Goal: Task Accomplishment & Management: Manage account settings

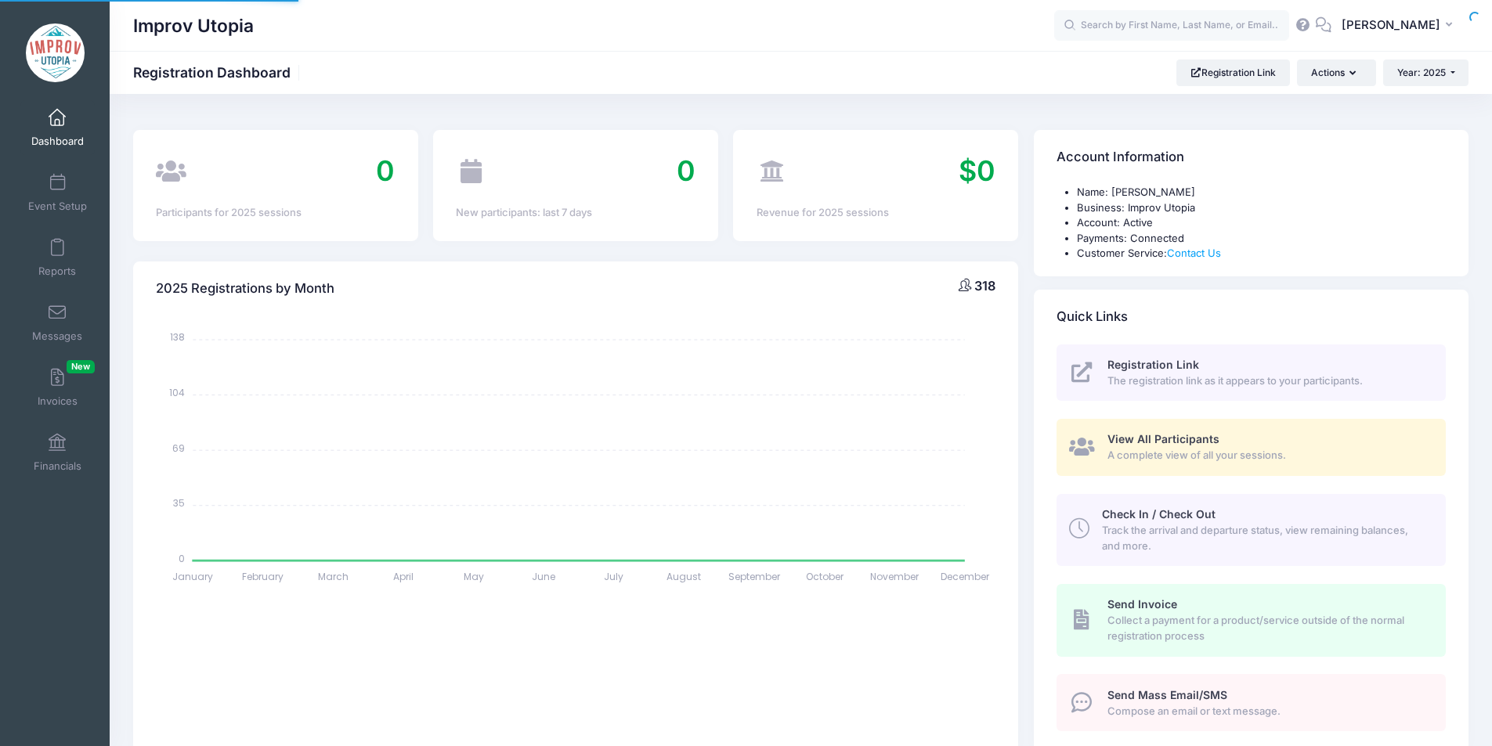
select select
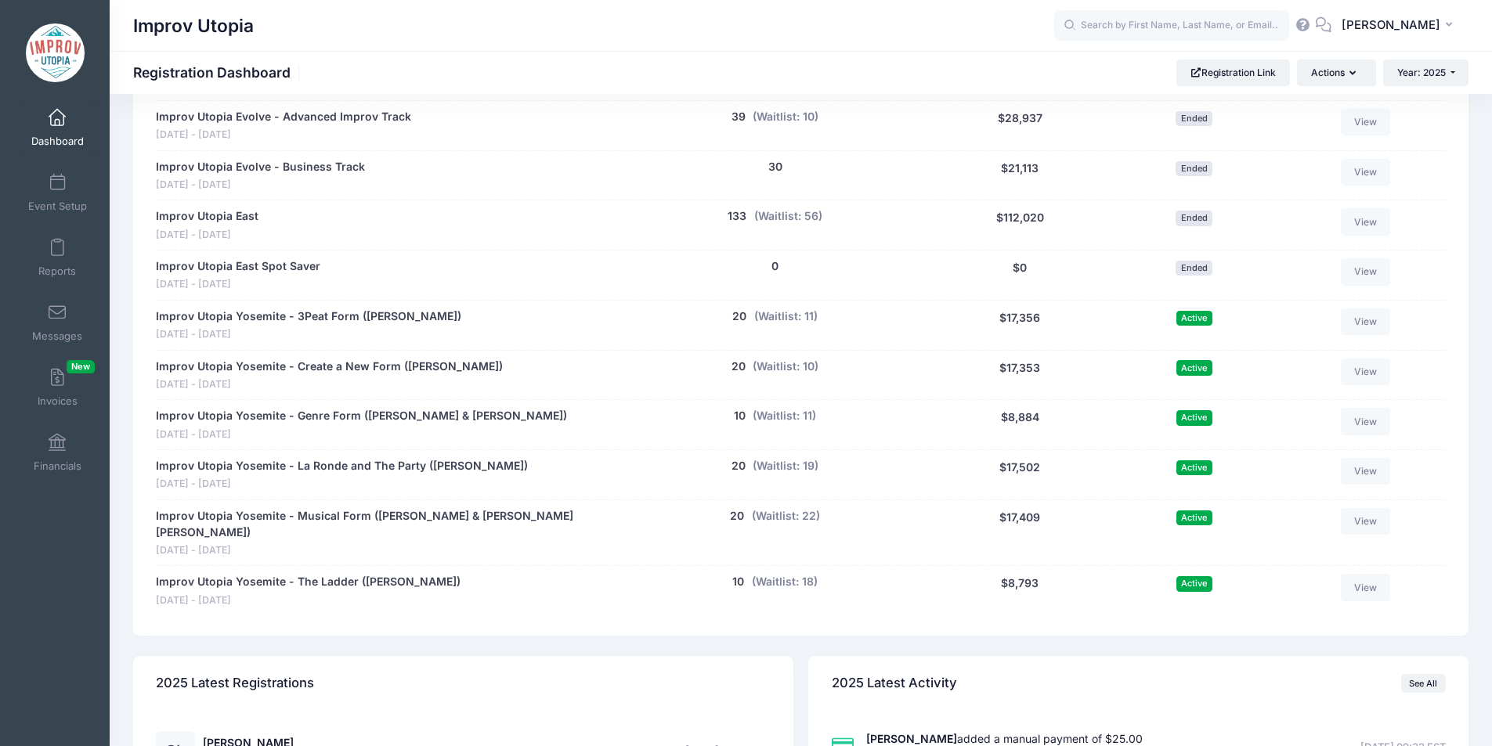
scroll to position [836, 0]
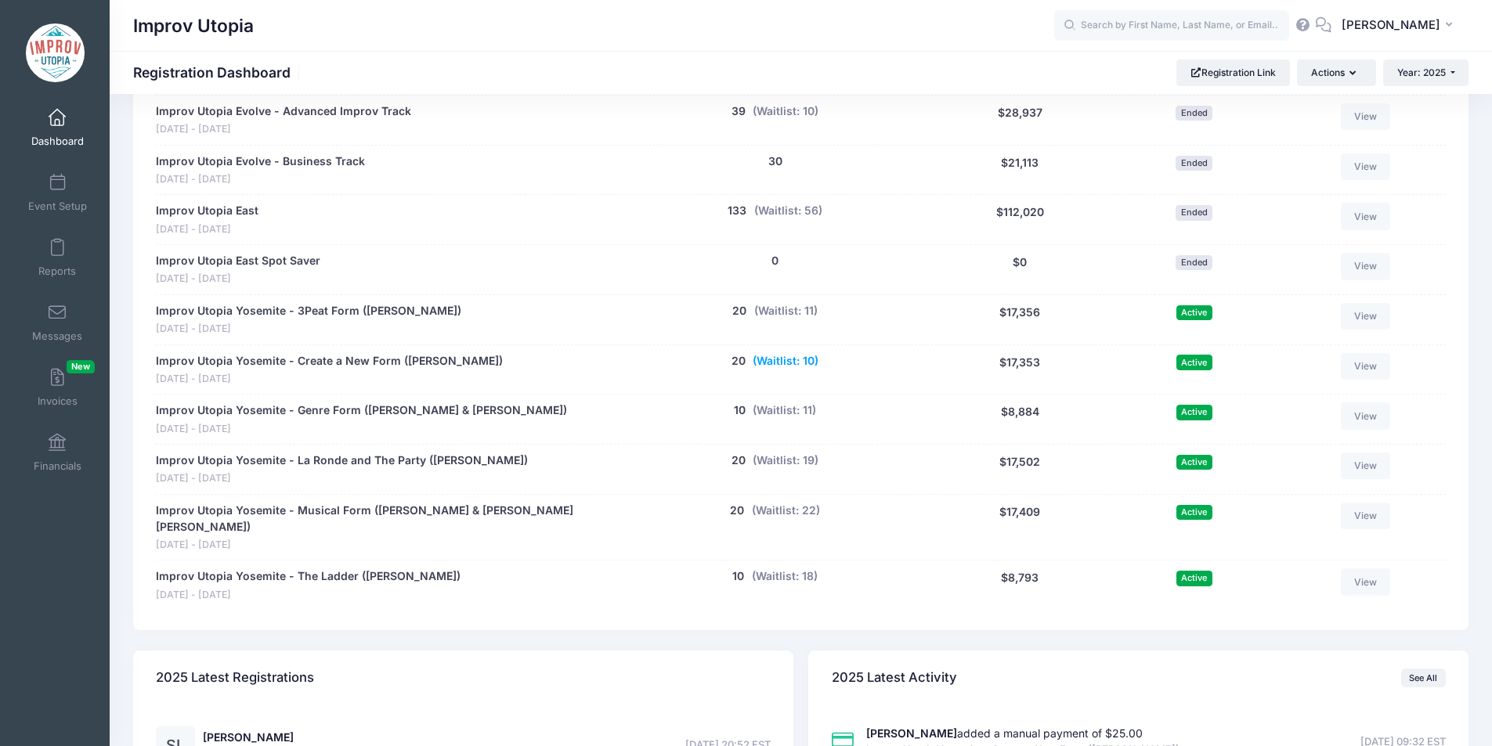
click at [784, 363] on button "(Waitlist: 10)" at bounding box center [786, 361] width 66 height 16
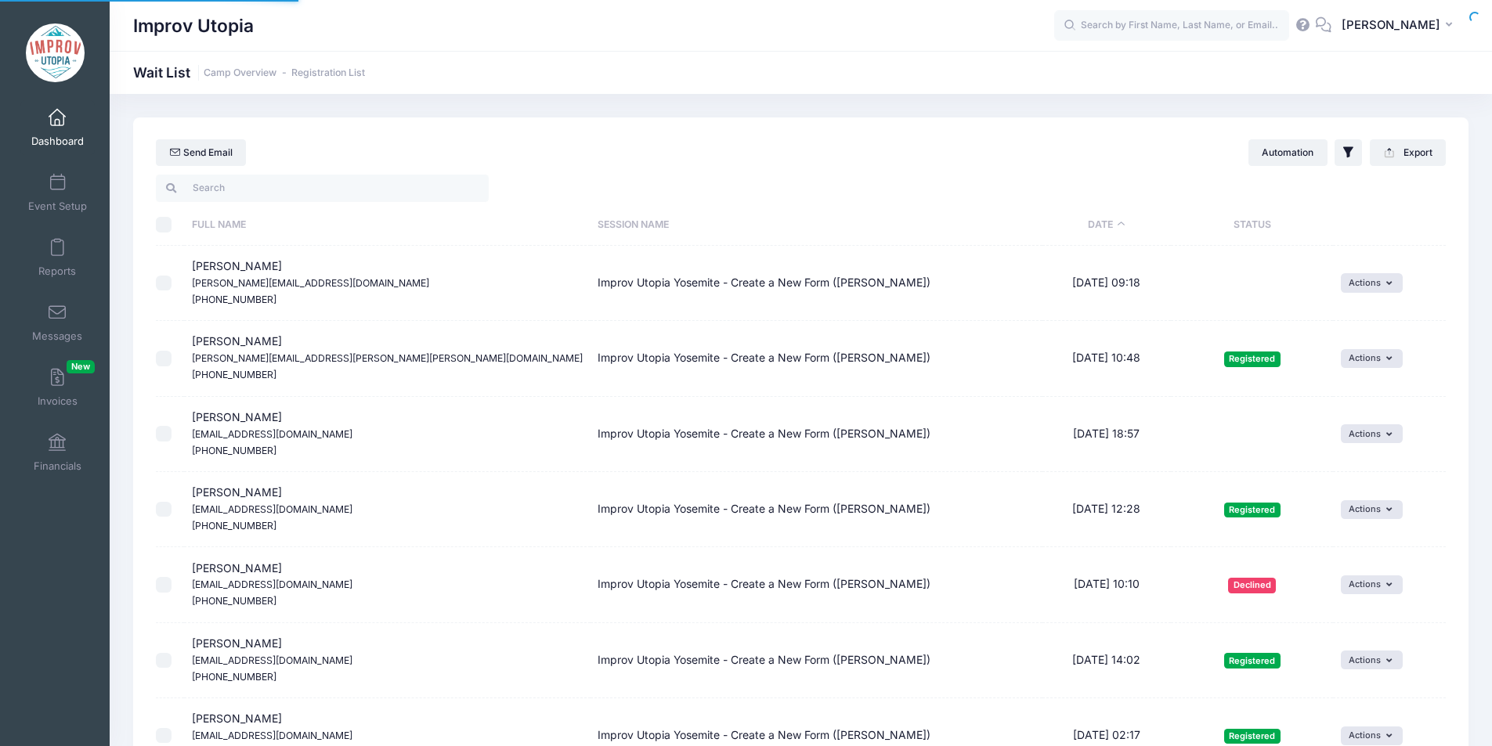
select select "50"
click at [256, 190] on input "search" at bounding box center [322, 188] width 333 height 27
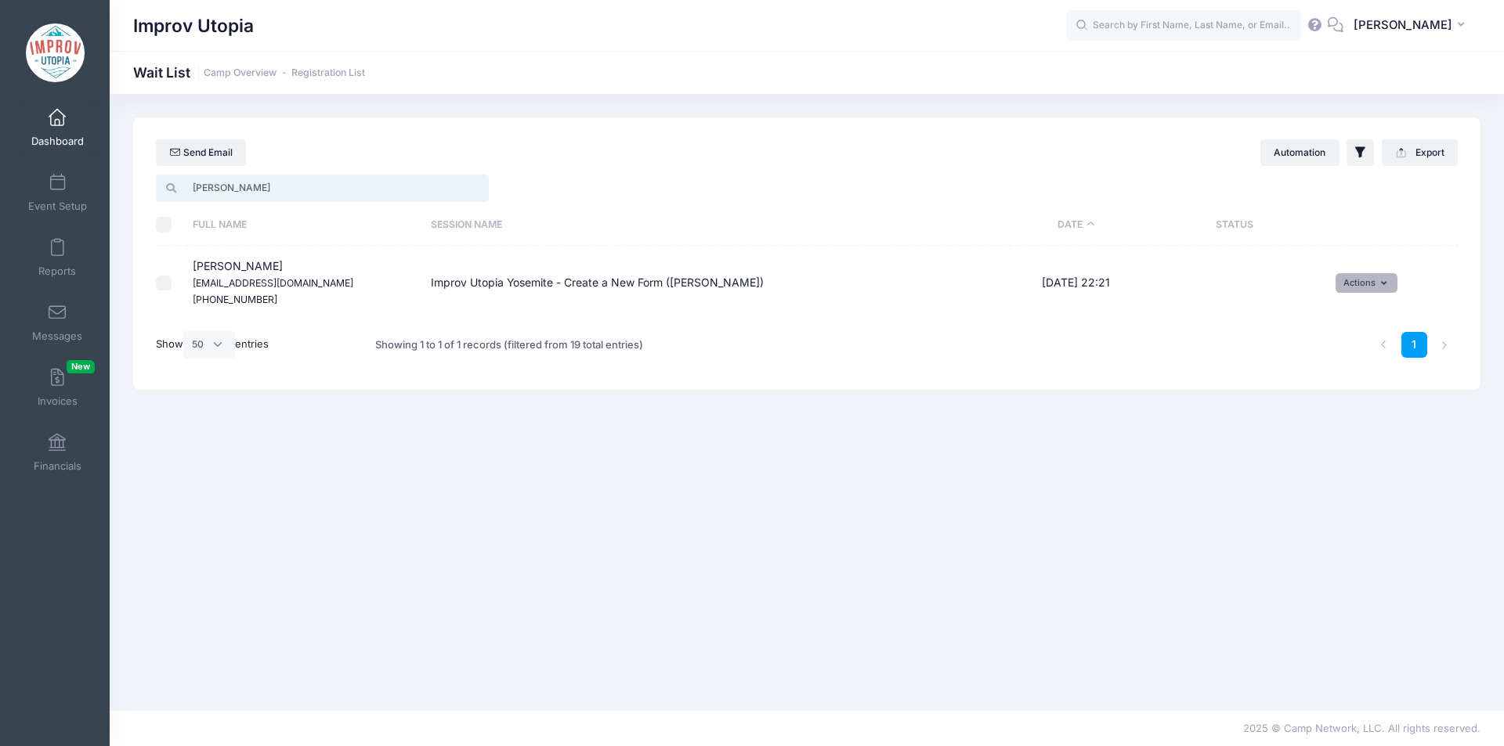
type input "shawn"
click at [1382, 284] on icon "button" at bounding box center [1387, 284] width 12 height 0
click at [1351, 326] on link "Invite" at bounding box center [1354, 317] width 68 height 30
click at [1016, 306] on select "1 2 3 4 5 6 7 8 9 10 11 12 13 14 15 16 17 18 19 20 21 22 23 24 25 26 27 28 29 3…" at bounding box center [997, 307] width 55 height 34
select select "9"
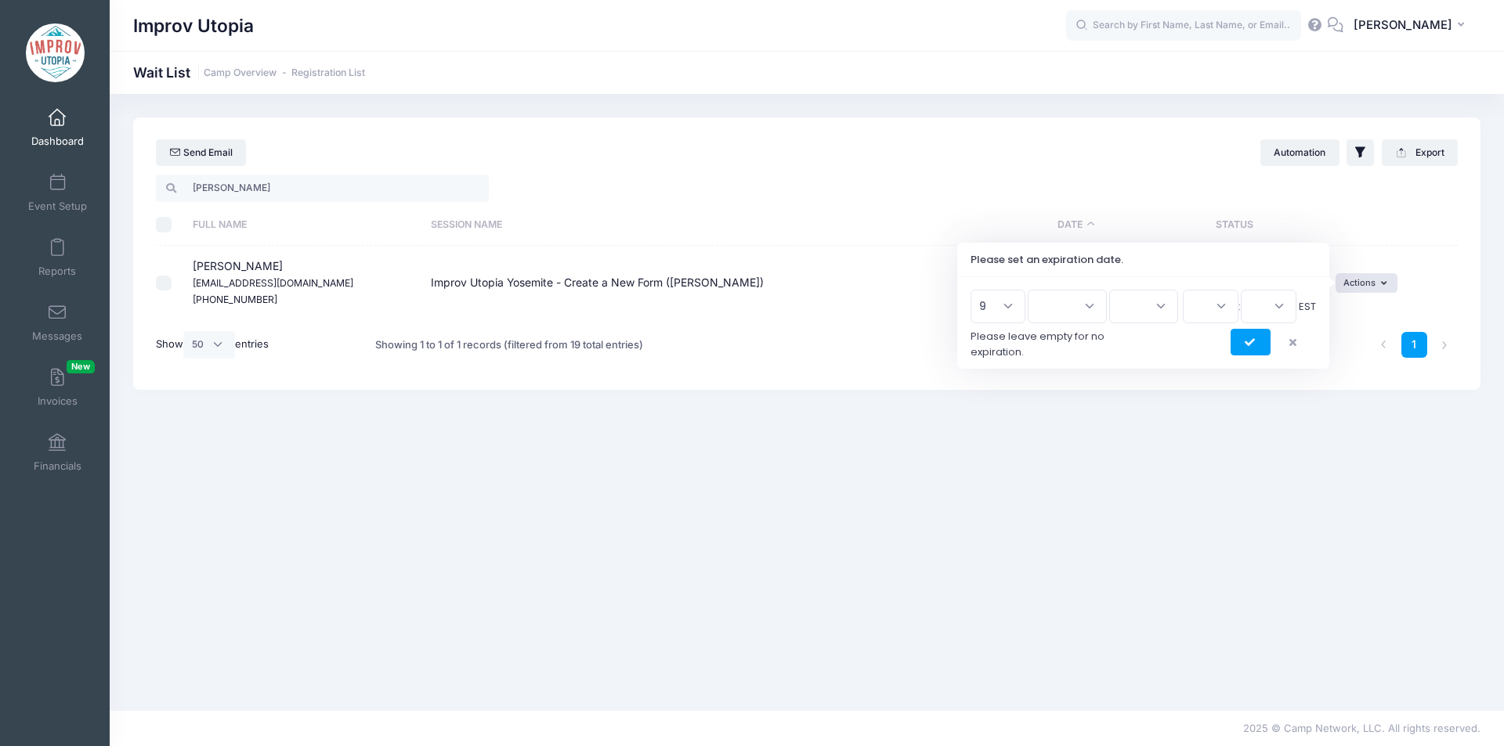
click at [976, 290] on select "1 2 3 4 5 6 7 8 9 10 11 12 13 14 15 16 17 18 19 20 21 22 23 24 25 26 27 28 29 3…" at bounding box center [997, 307] width 55 height 34
click at [1071, 317] on select "Jan Feb Mar Apr May Jun Jul Aug Sep Oct Nov Dec" at bounding box center [1067, 307] width 79 height 34
select select "8"
click at [1035, 290] on select "Jan Feb Mar Apr May Jun Jul Aug Sep Oct Nov Dec" at bounding box center [1067, 307] width 79 height 34
click at [1136, 309] on select "2026 2025" at bounding box center [1143, 307] width 69 height 34
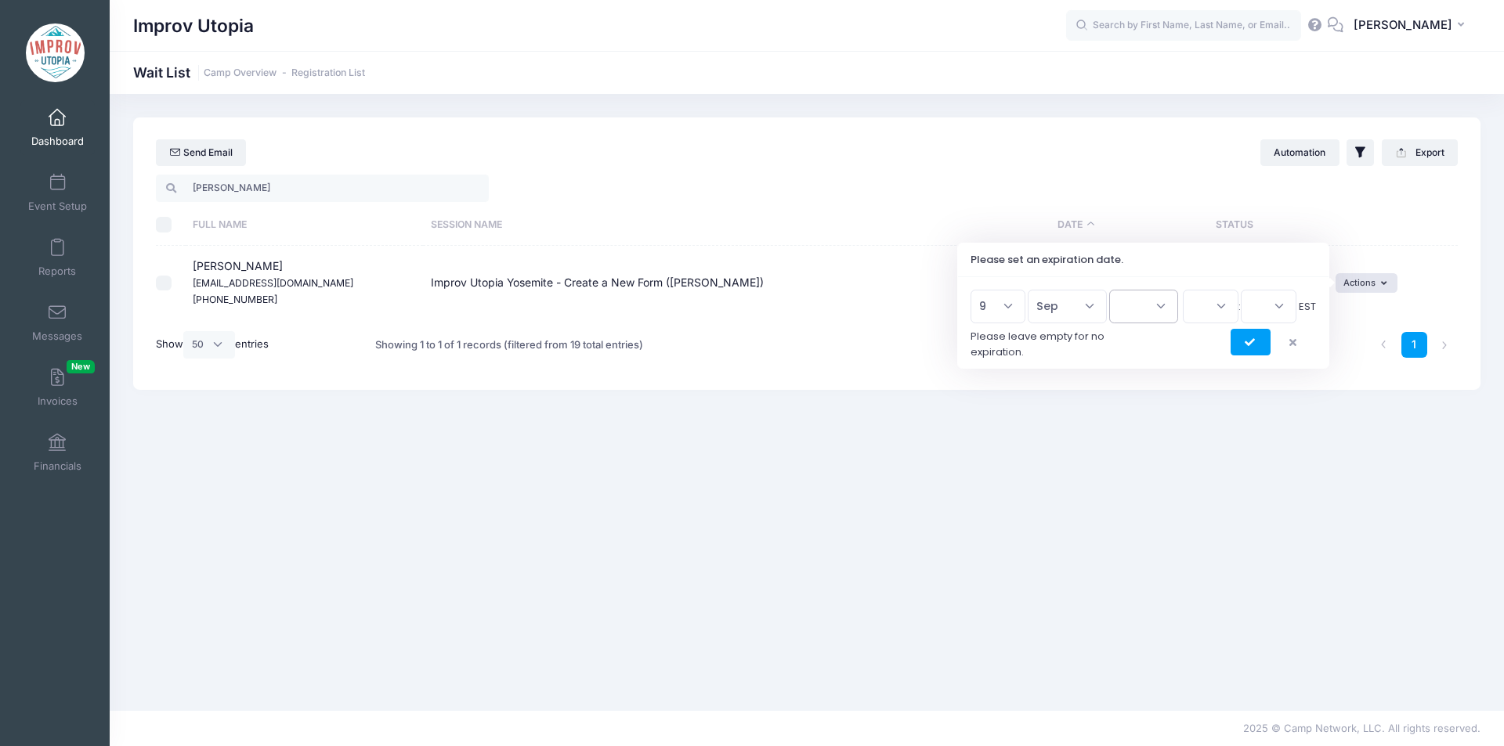
select select "2025"
click at [1109, 290] on select "2026 2025" at bounding box center [1143, 307] width 69 height 34
click at [1208, 302] on select "00 01 02 03 04 05 06 07 08 09 10 11 12 13 14 15 16 17 18 19 20 21 22 23" at bounding box center [1211, 307] width 56 height 34
select select "23"
click at [1183, 290] on select "00 01 02 03 04 05 06 07 08 09 10 11 12 13 14 15 16 17 18 19 20 21 22 23" at bounding box center [1211, 307] width 56 height 34
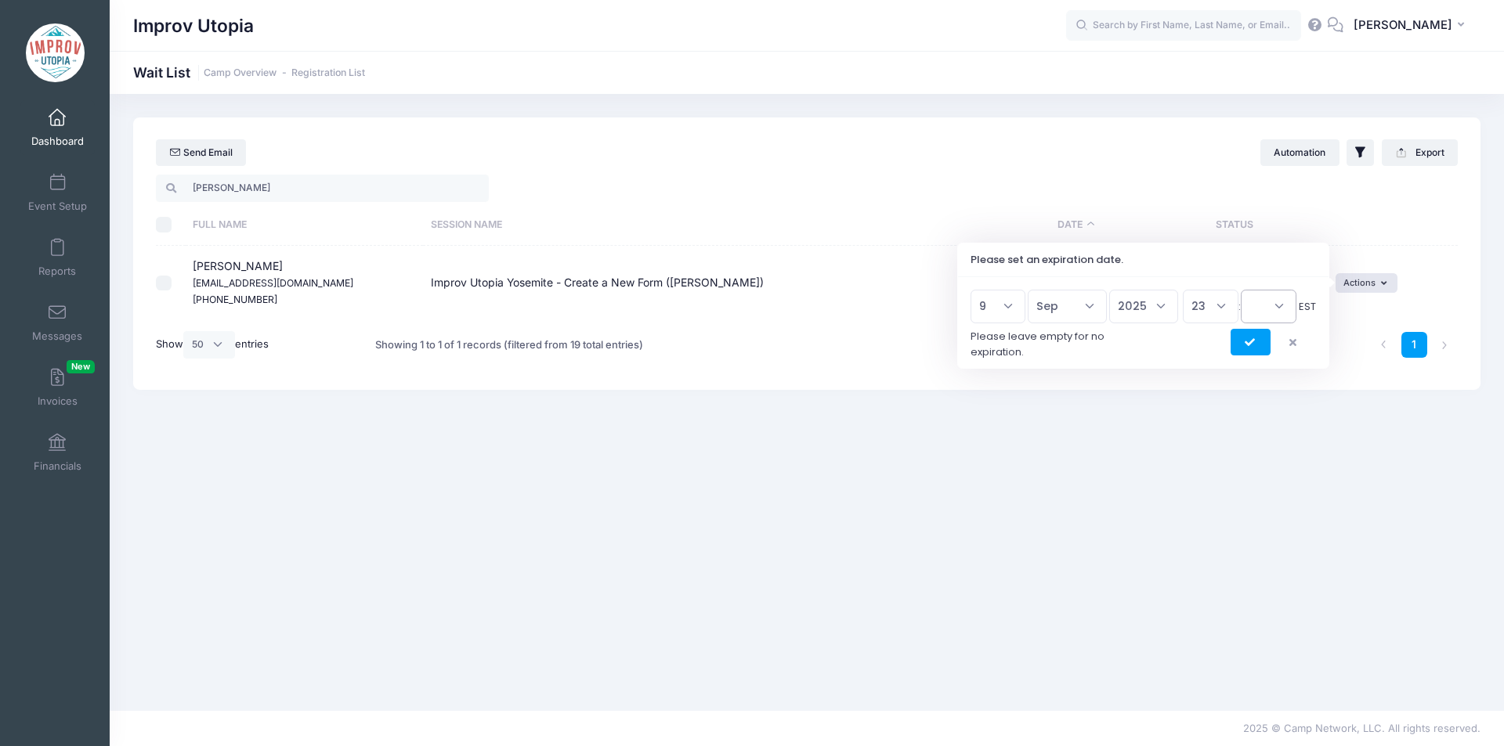
click at [1279, 303] on select "00 15 30 45" at bounding box center [1269, 307] width 56 height 34
select select "45"
click at [1241, 290] on select "00 15 30 45" at bounding box center [1269, 307] width 56 height 34
click at [1242, 343] on button "submit" at bounding box center [1250, 342] width 40 height 27
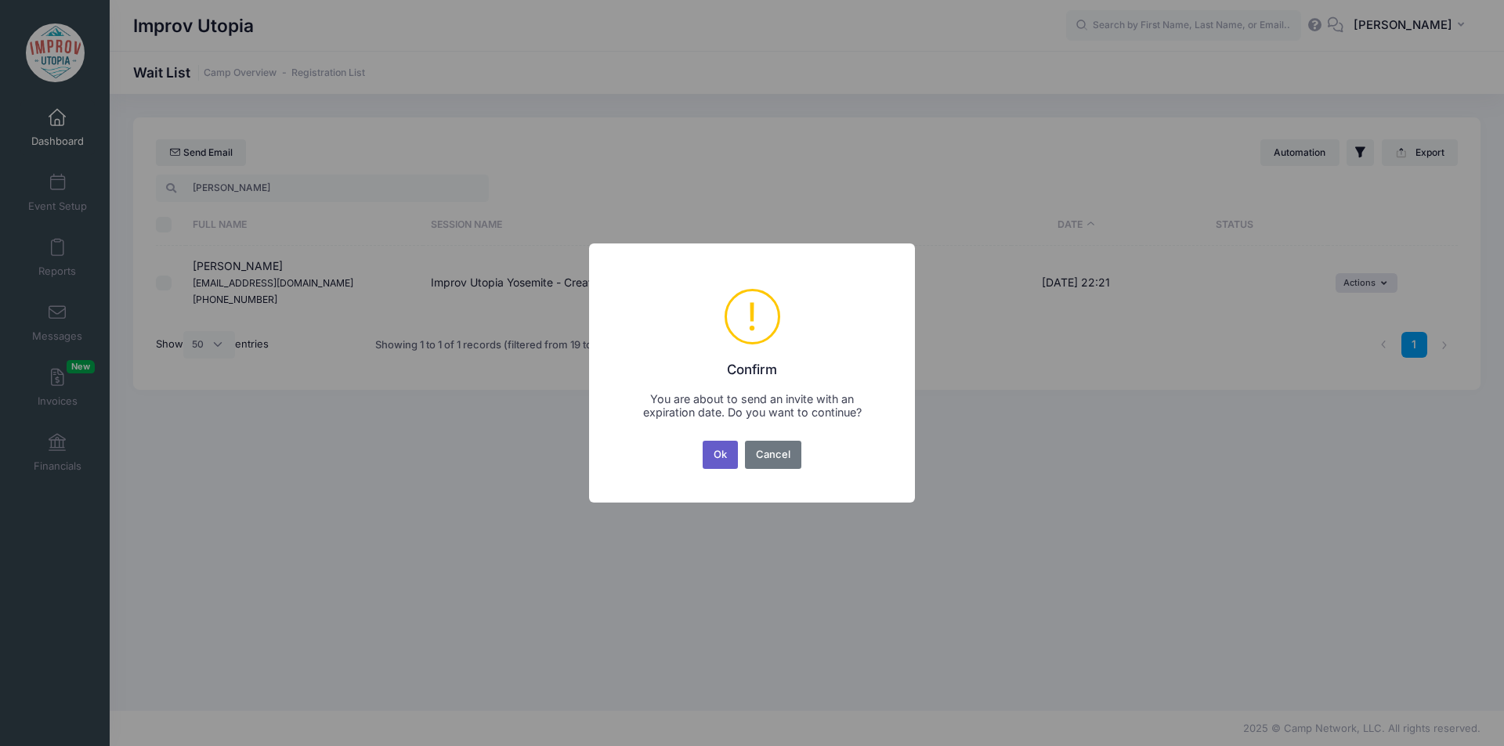
click at [715, 455] on button "Ok" at bounding box center [721, 455] width 36 height 28
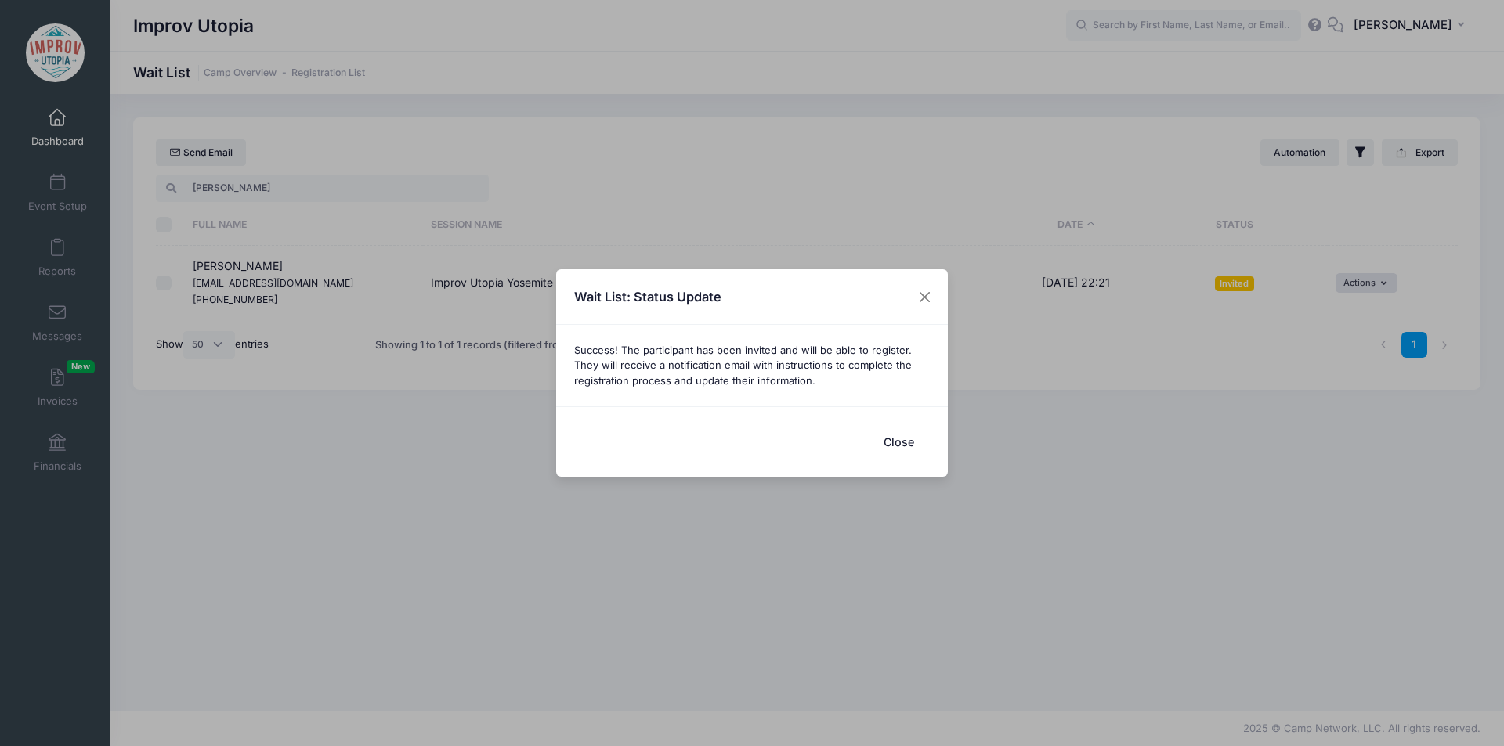
click at [911, 446] on button "Close" at bounding box center [898, 442] width 63 height 34
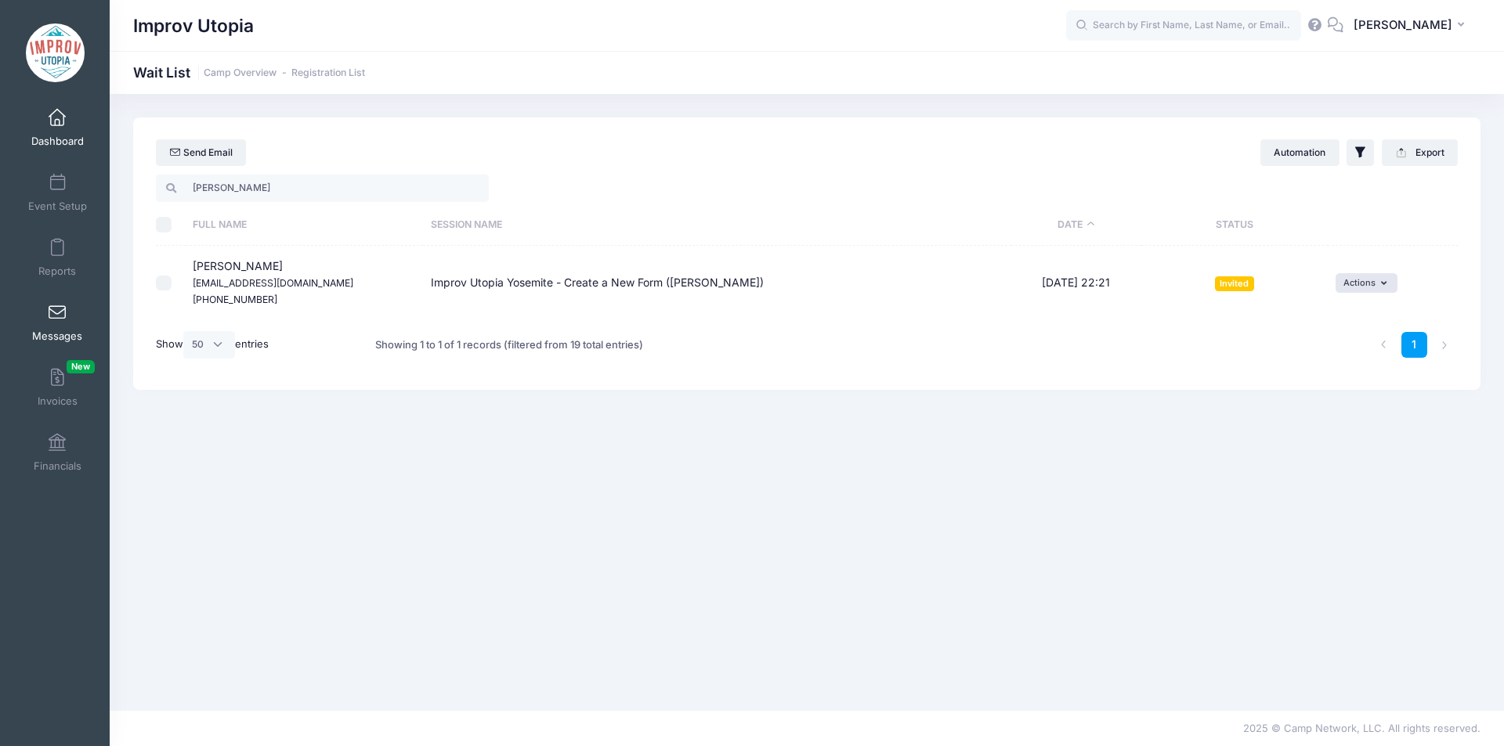
click at [42, 312] on link "Messages" at bounding box center [57, 322] width 74 height 55
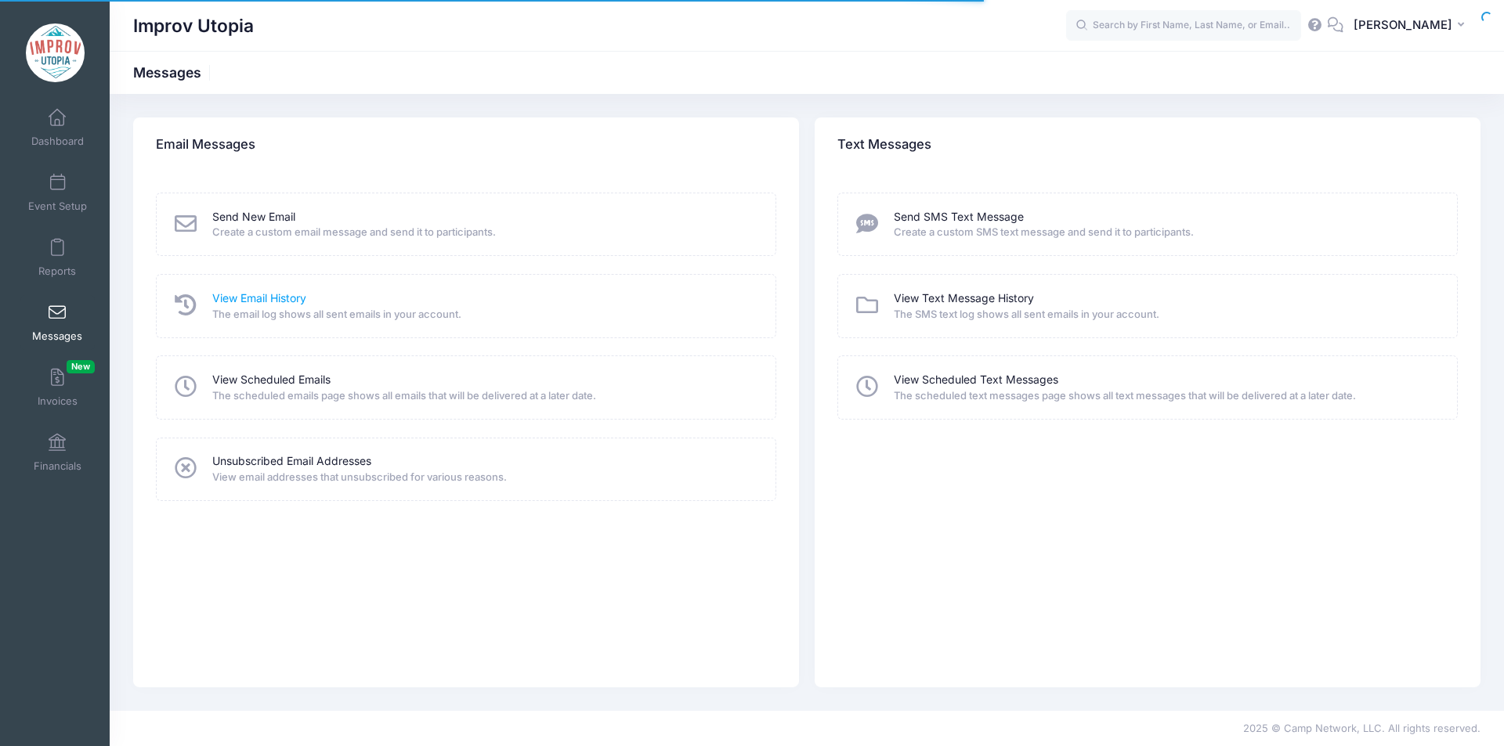
click at [276, 298] on link "View Email History" at bounding box center [259, 299] width 94 height 16
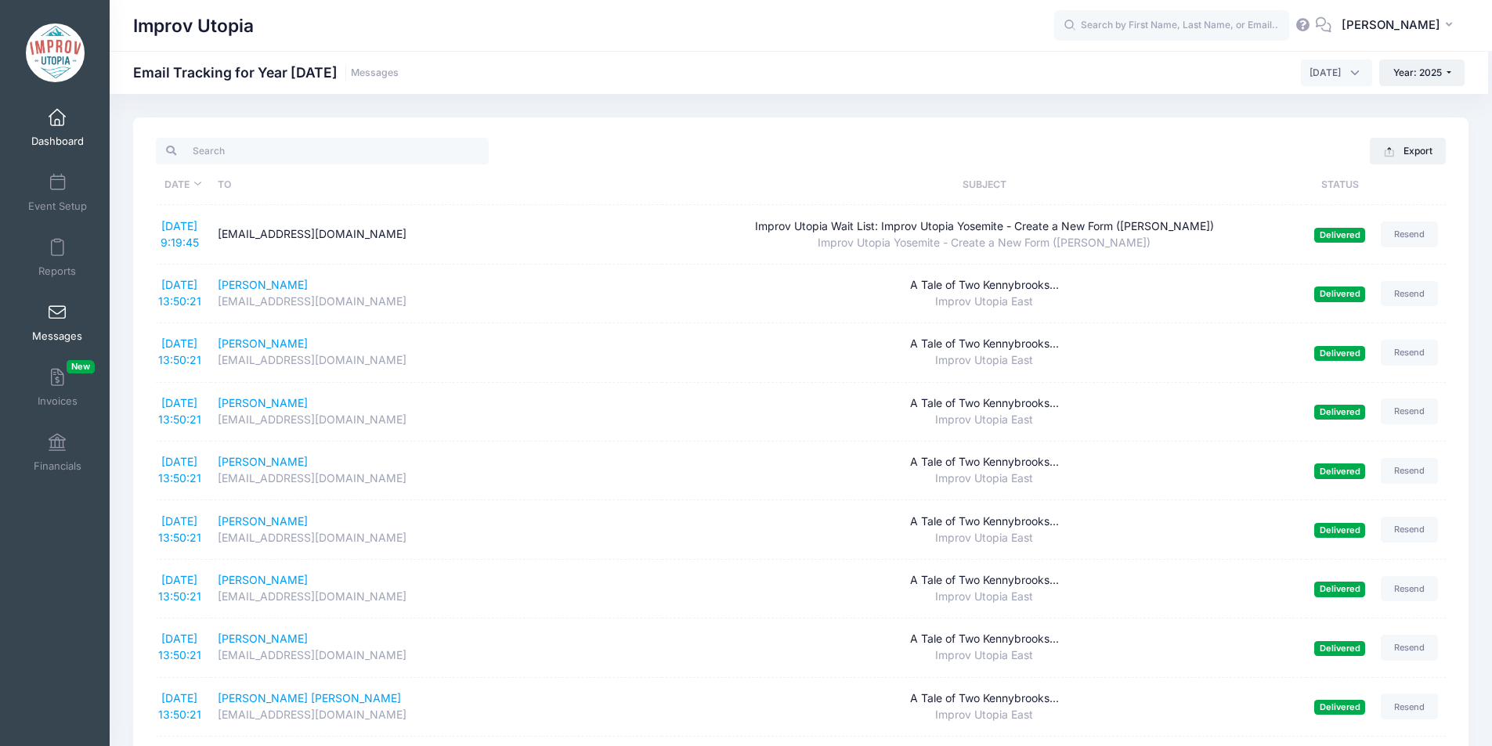
click at [57, 118] on span at bounding box center [57, 118] width 0 height 17
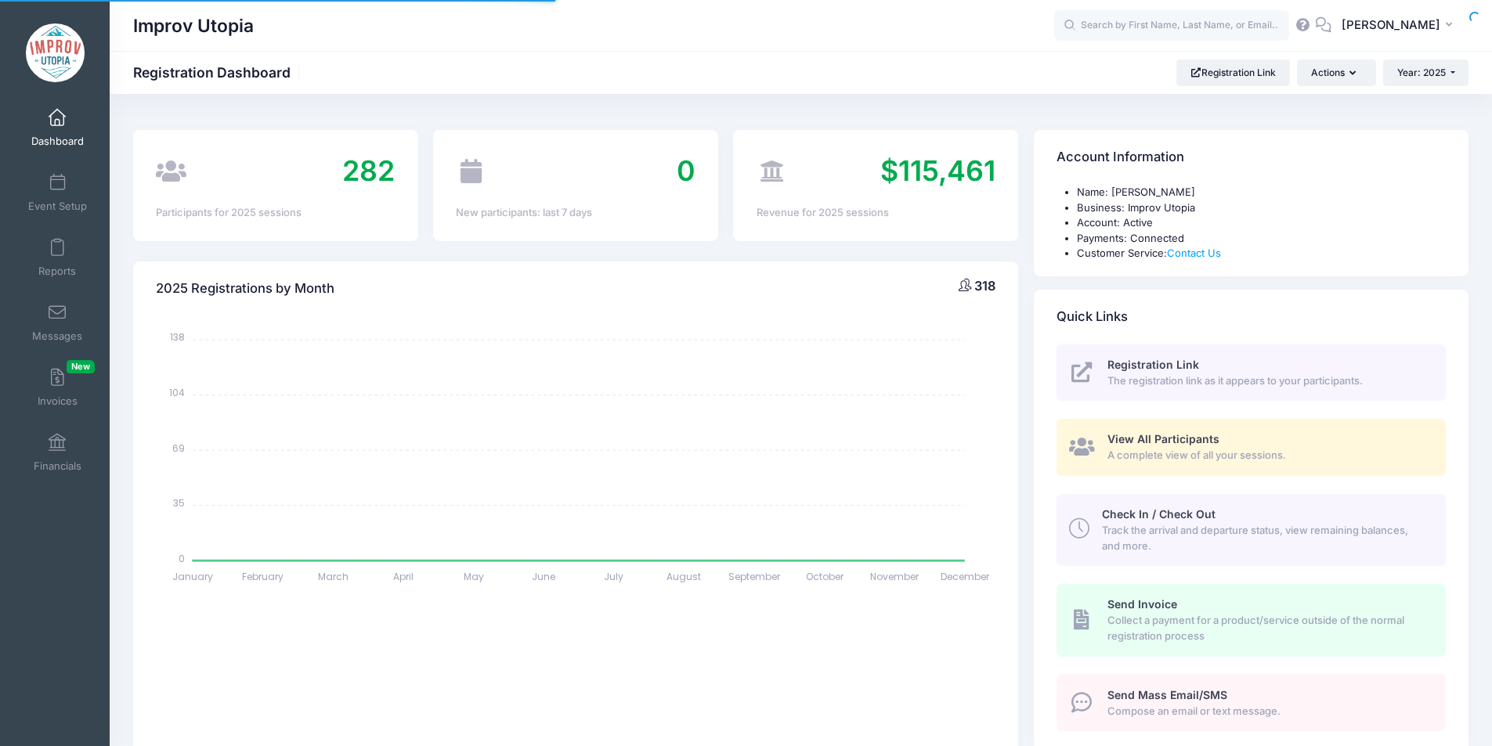
select select
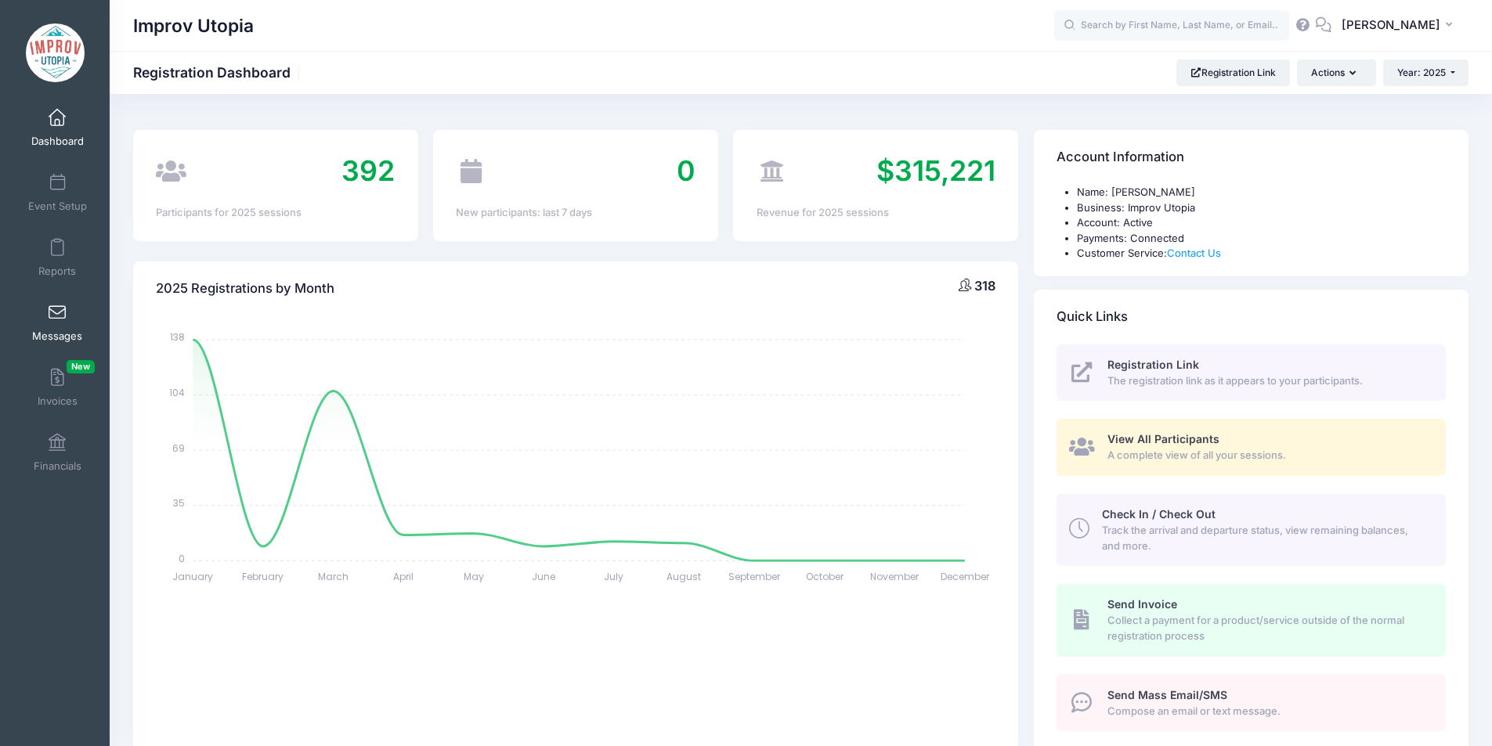
click at [42, 320] on link "Messages" at bounding box center [57, 322] width 74 height 55
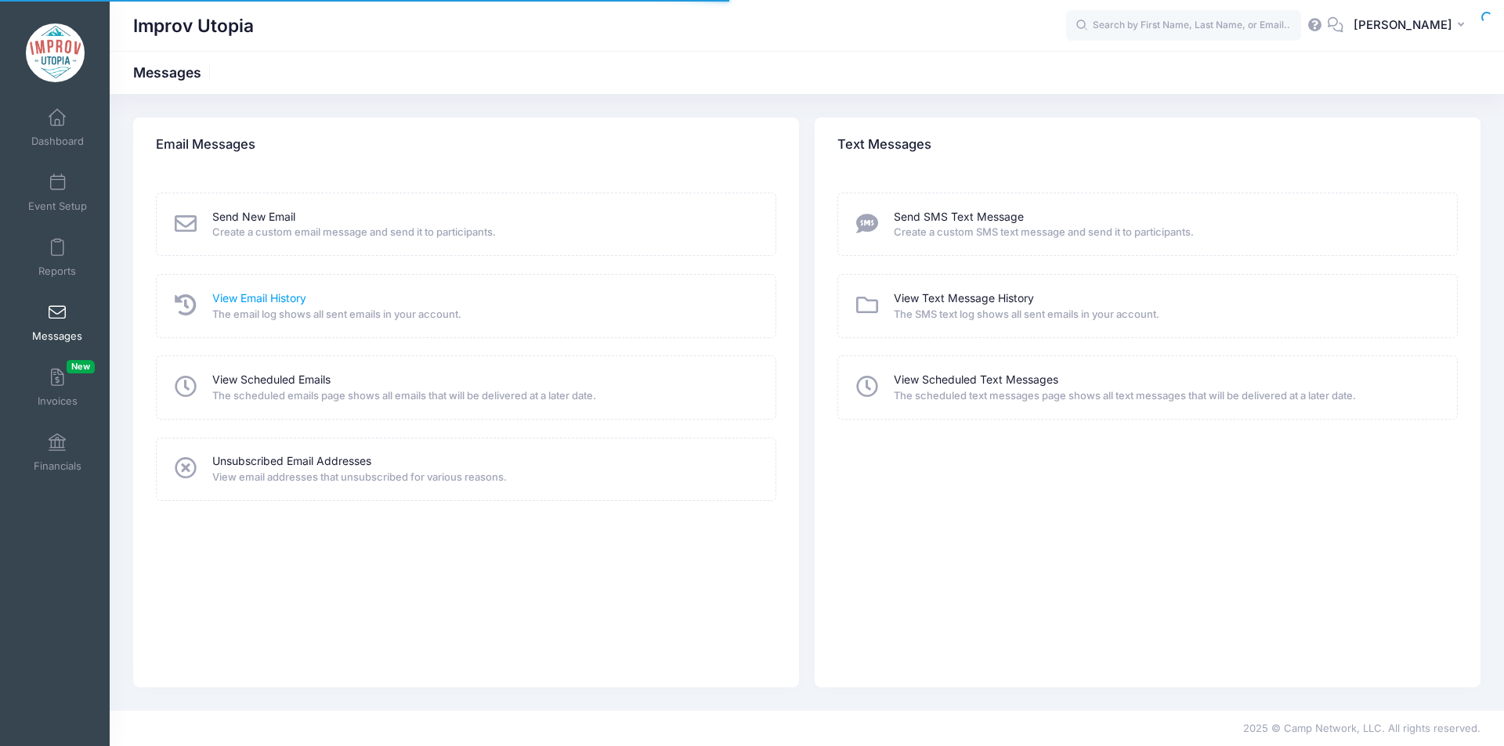
click at [268, 298] on link "View Email History" at bounding box center [259, 299] width 94 height 16
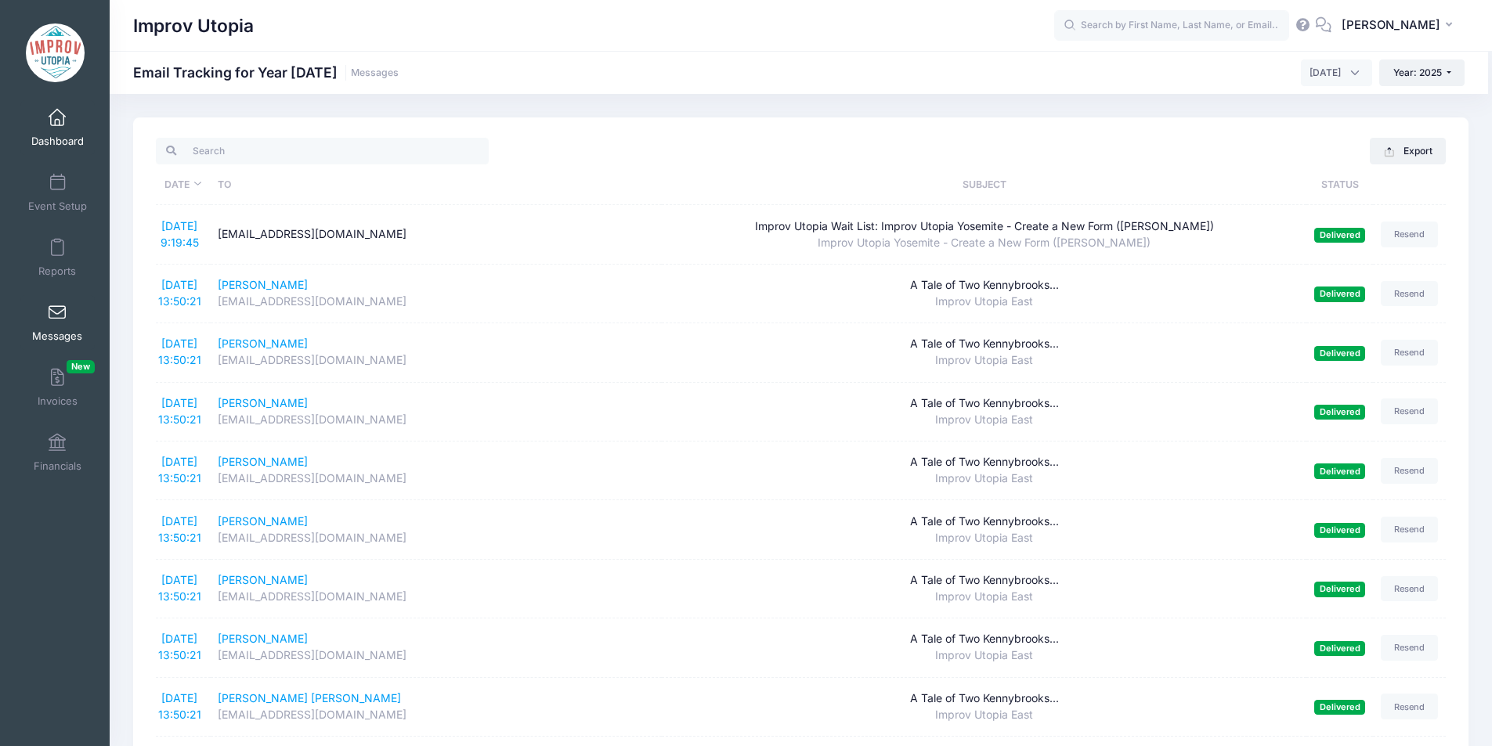
click at [57, 117] on span at bounding box center [57, 118] width 0 height 17
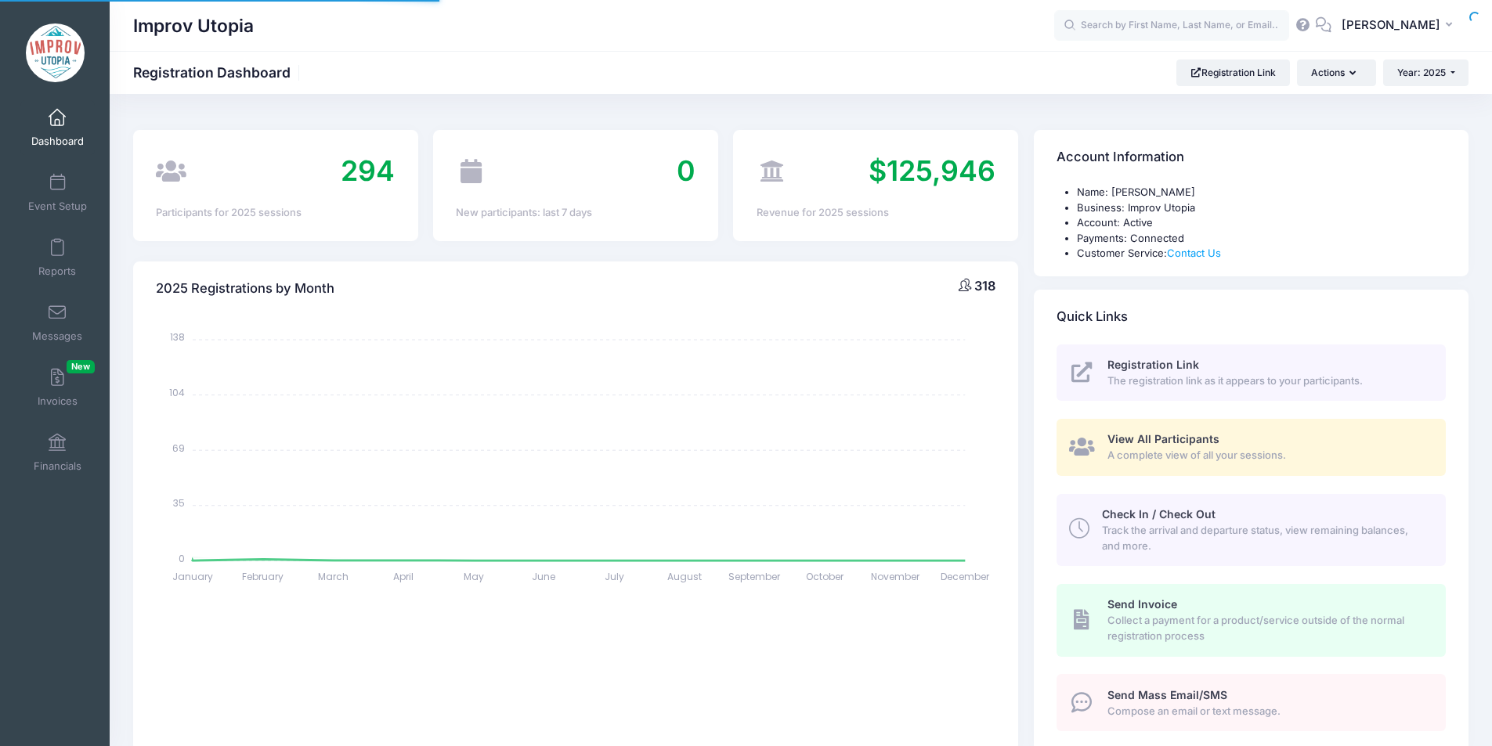
select select
